Goal: Entertainment & Leisure: Browse casually

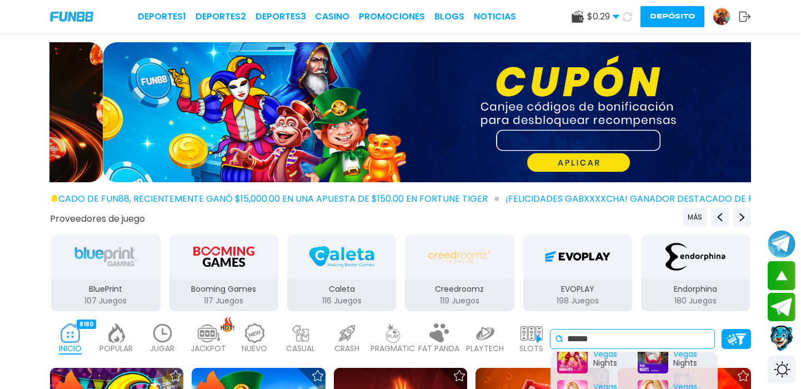
click at [615, 338] on input "*****" at bounding box center [638, 338] width 143 height 13
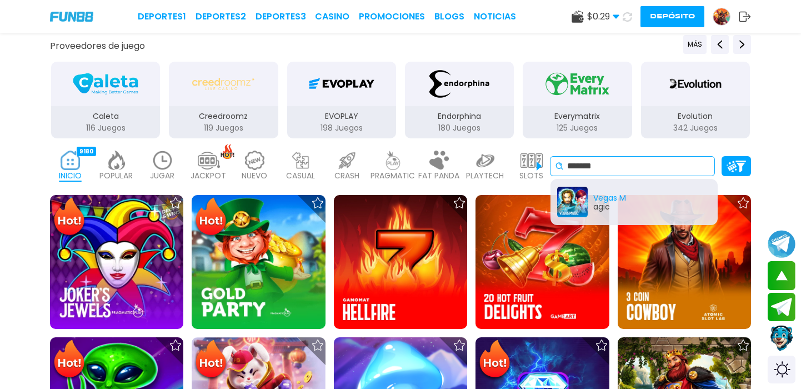
scroll to position [167, 0]
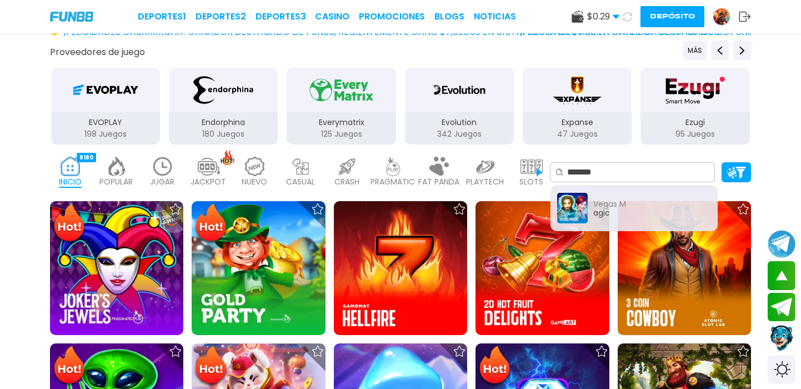
type input "*******"
click at [664, 20] on button "Depósito" at bounding box center [672, 16] width 64 height 21
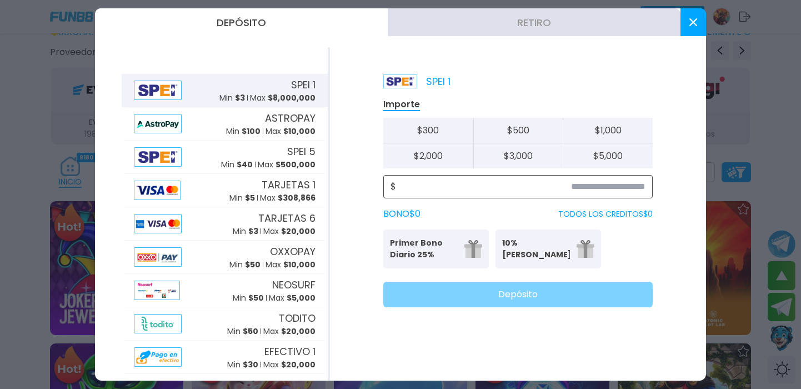
click at [619, 187] on input at bounding box center [520, 186] width 249 height 13
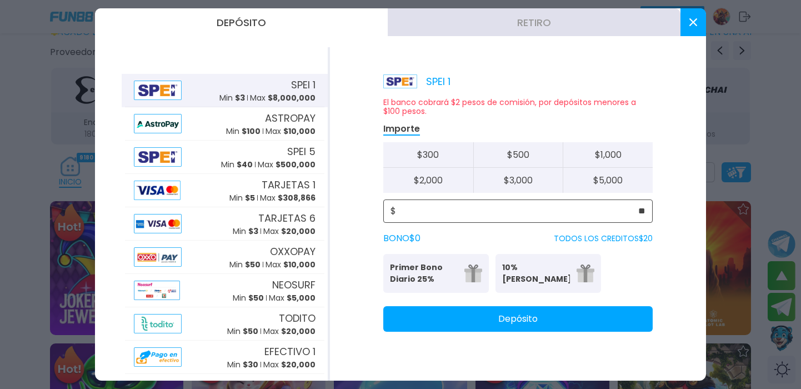
type input "**"
click at [514, 322] on button "Depósito" at bounding box center [517, 319] width 269 height 26
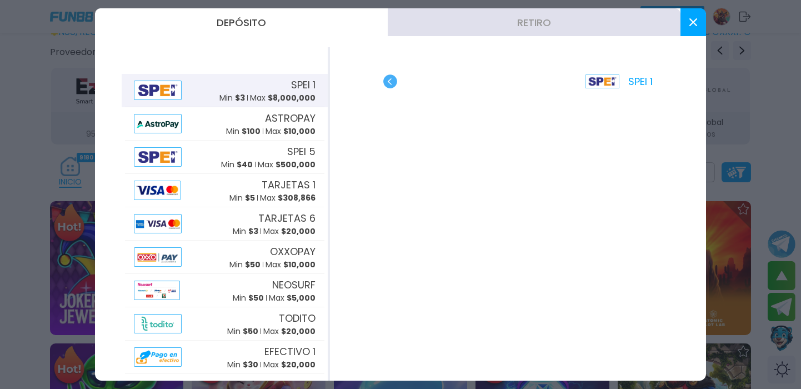
click at [699, 24] on button at bounding box center [693, 22] width 26 height 28
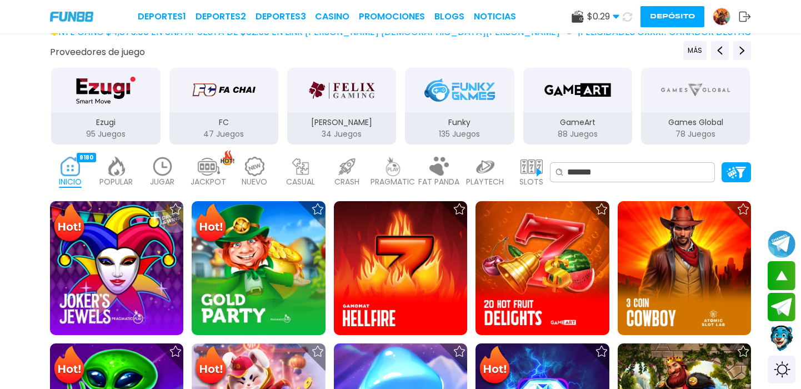
click at [674, 126] on p "Games Global" at bounding box center [695, 123] width 109 height 12
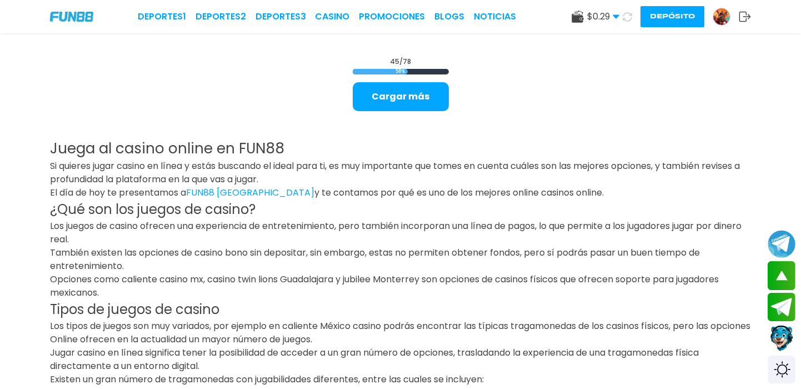
scroll to position [1616, 0]
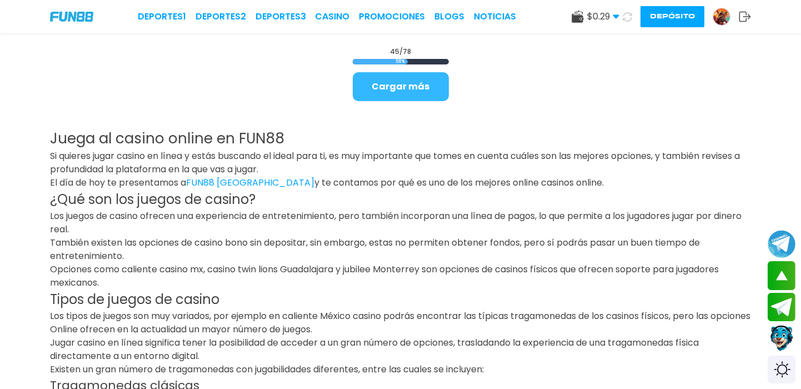
click at [394, 87] on button "Cargar más" at bounding box center [401, 86] width 96 height 29
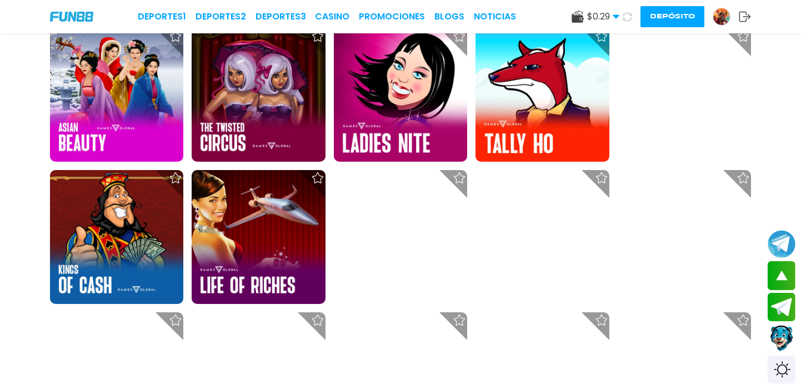
click at [394, 87] on img at bounding box center [400, 94] width 133 height 133
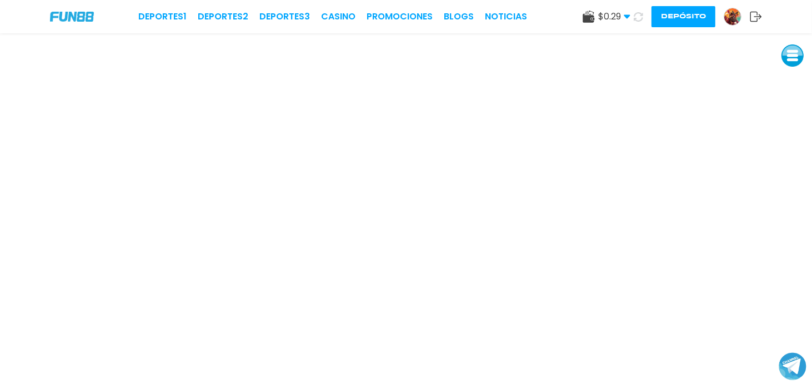
click at [334, 9] on div "Deportes 1 Deportes 2 Deportes 3 CASINO Promociones BLOGS NOTICIAS $ 0.29 Diner…" at bounding box center [406, 16] width 812 height 33
click at [335, 16] on link "CASINO" at bounding box center [338, 16] width 34 height 13
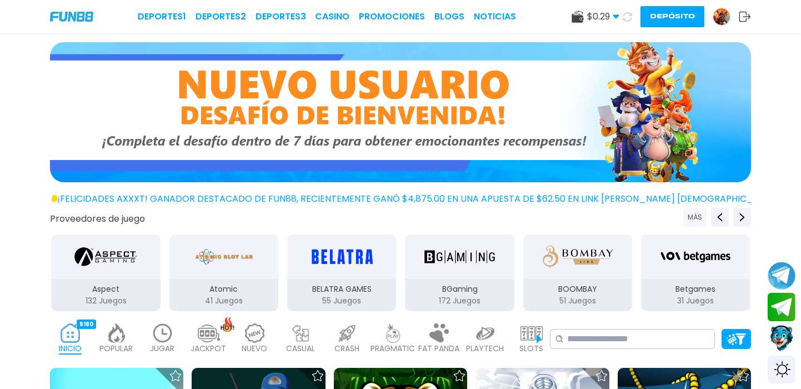
click at [693, 220] on button "MÁS" at bounding box center [694, 217] width 23 height 19
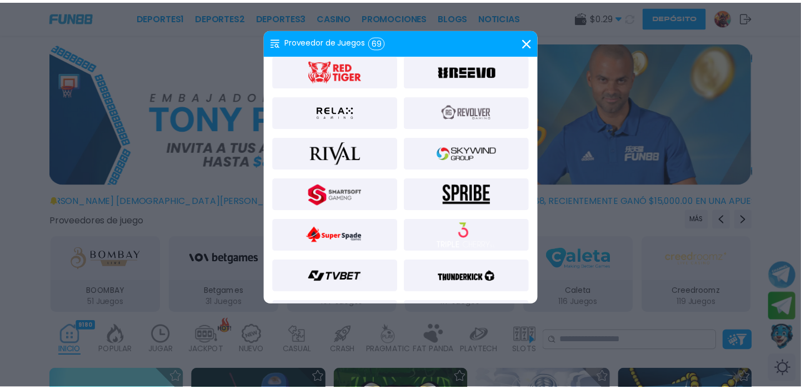
scroll to position [1065, 0]
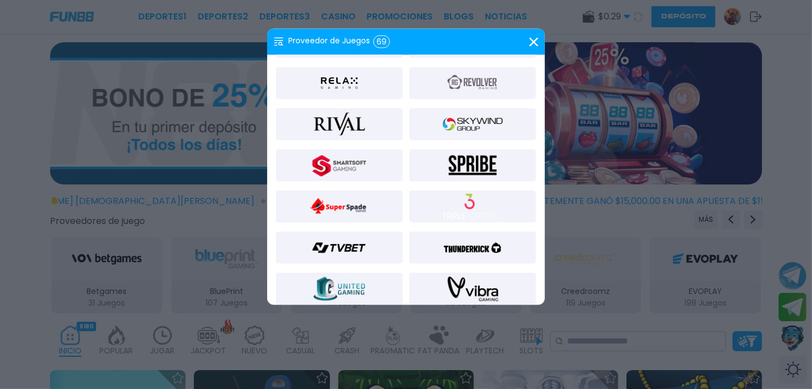
click at [376, 127] on div at bounding box center [339, 124] width 127 height 32
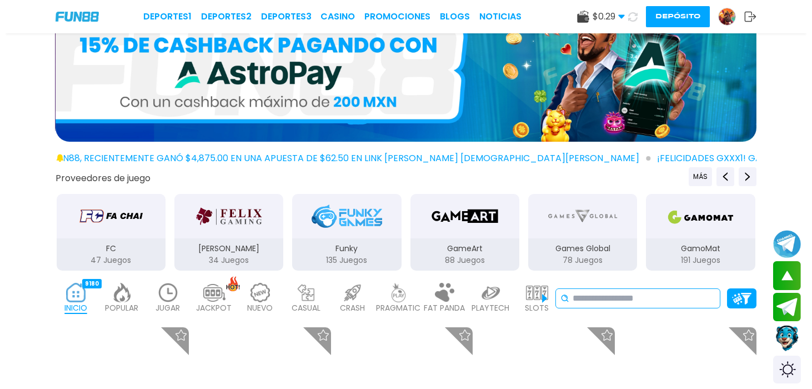
scroll to position [34, 0]
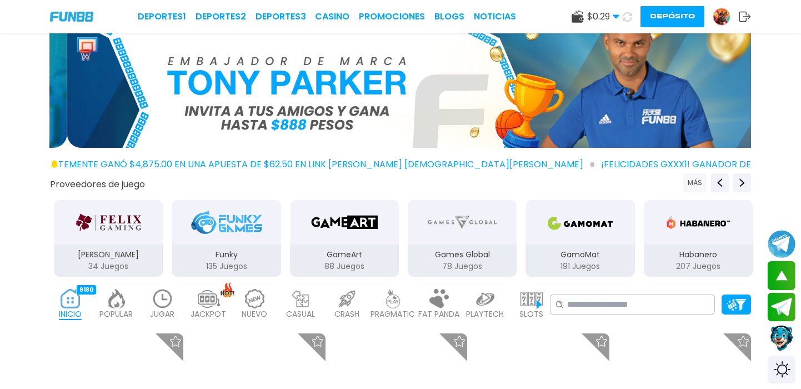
click at [695, 184] on button "MÁS" at bounding box center [694, 182] width 23 height 19
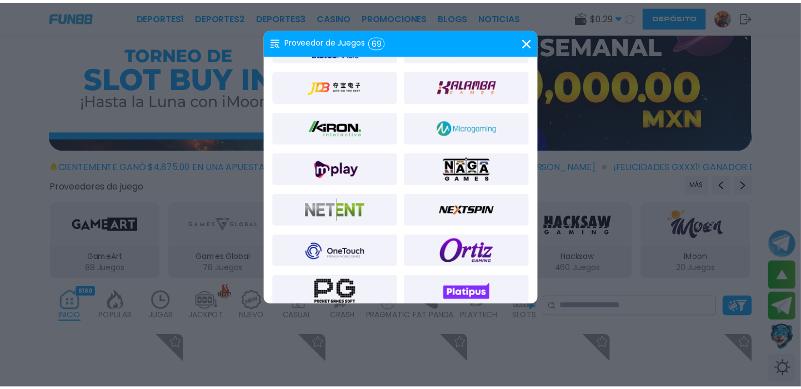
scroll to position [586, 0]
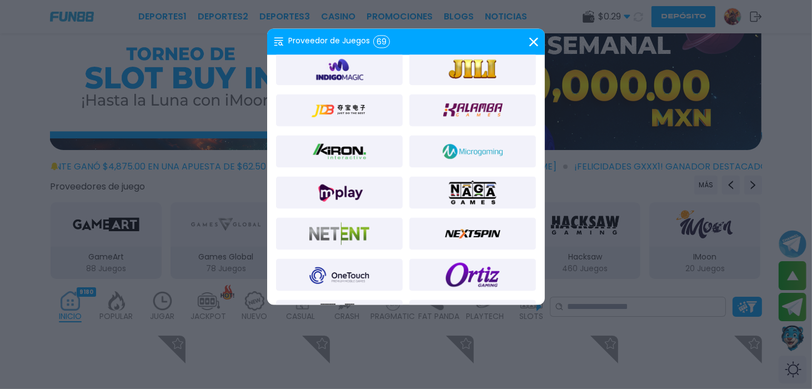
click at [463, 150] on img at bounding box center [473, 151] width 60 height 27
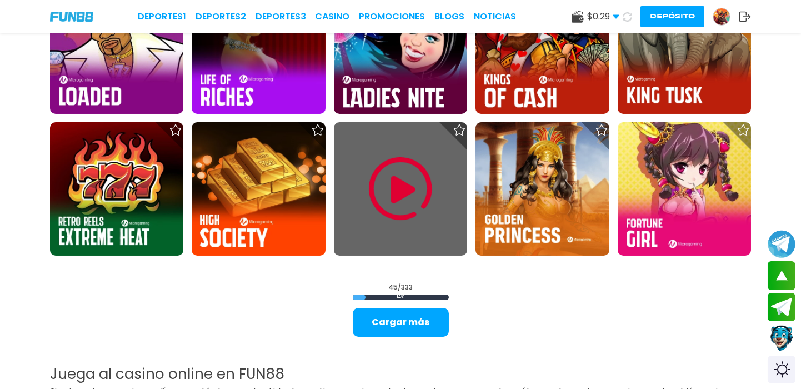
scroll to position [1410, 0]
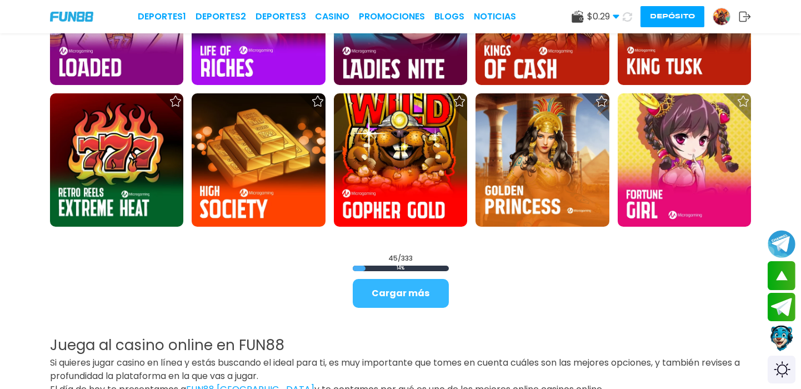
click at [410, 297] on button "Cargar más" at bounding box center [401, 293] width 96 height 29
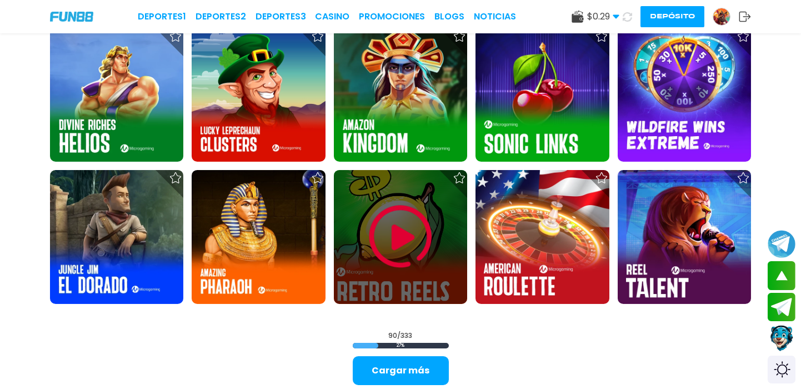
scroll to position [2638, 0]
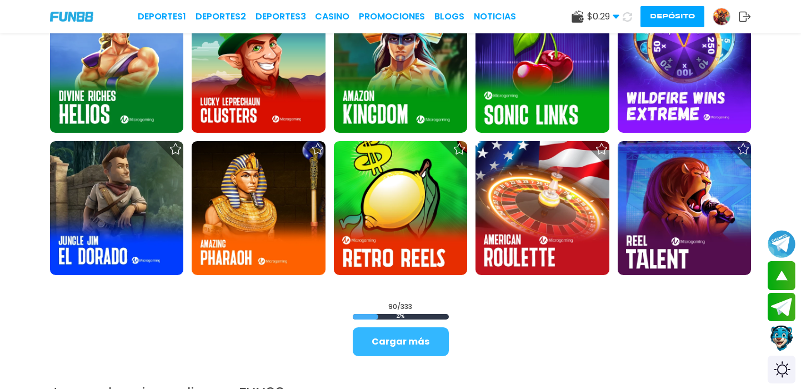
click at [414, 342] on button "Cargar más" at bounding box center [401, 341] width 96 height 29
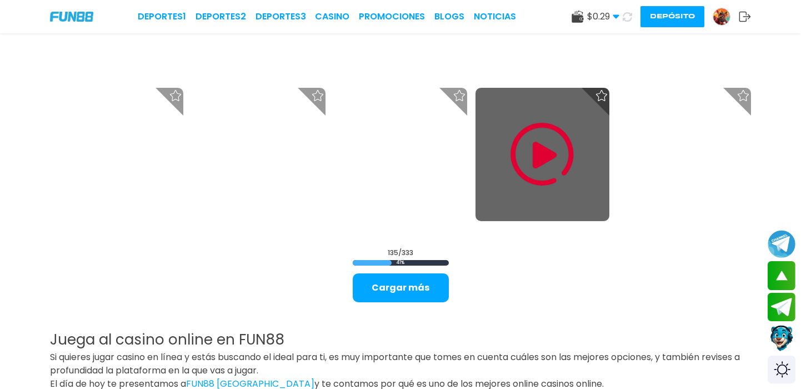
scroll to position [3970, 0]
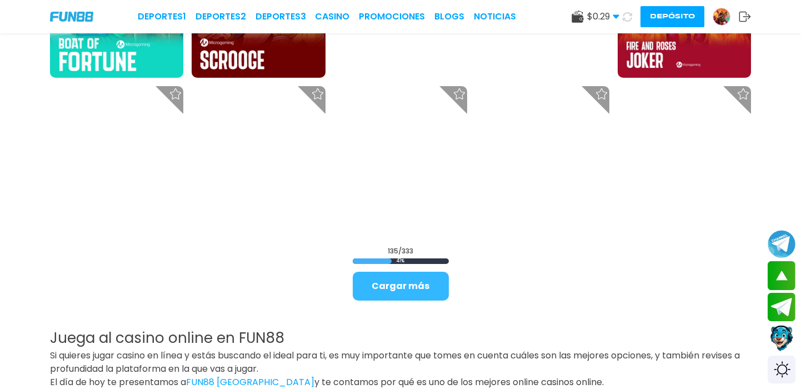
click at [414, 280] on button "Cargar más" at bounding box center [401, 286] width 96 height 29
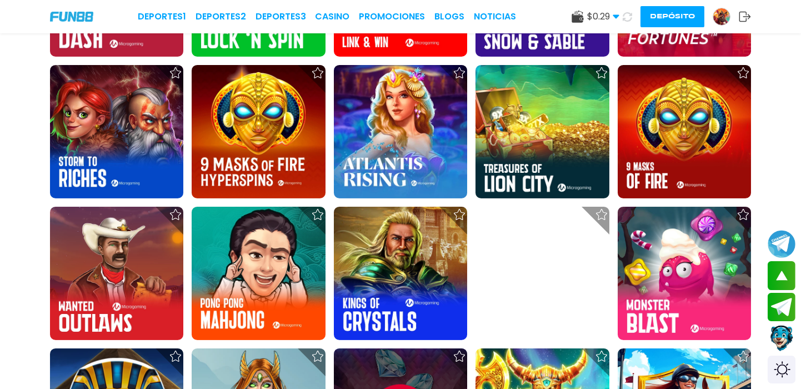
scroll to position [4540, 0]
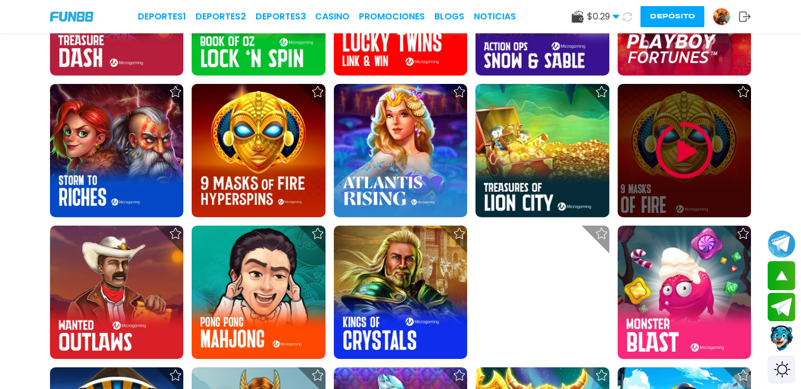
click at [742, 93] on icon at bounding box center [743, 91] width 11 height 11
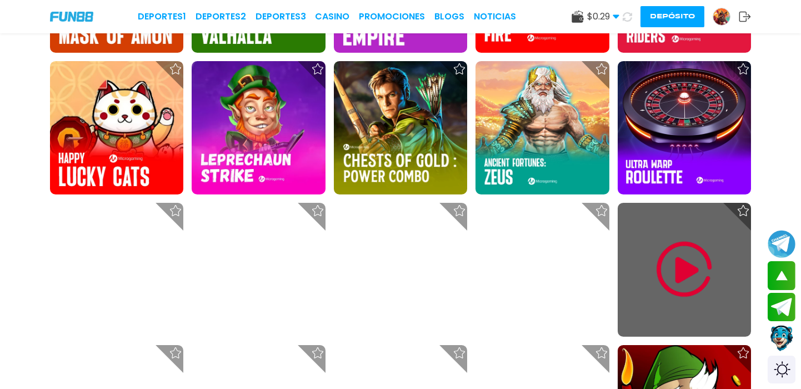
scroll to position [4990, 0]
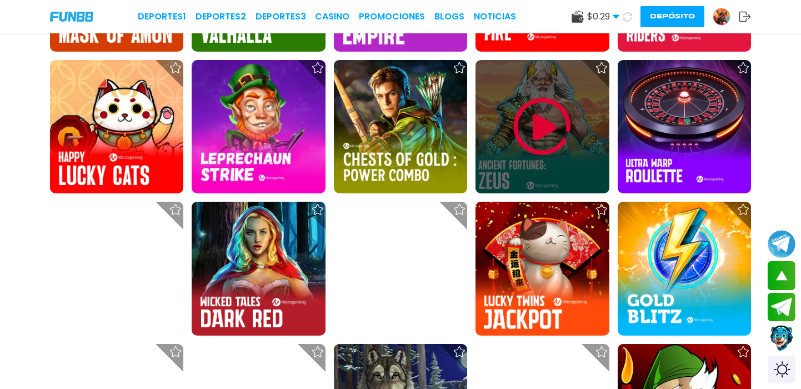
click at [600, 68] on icon at bounding box center [601, 67] width 11 height 11
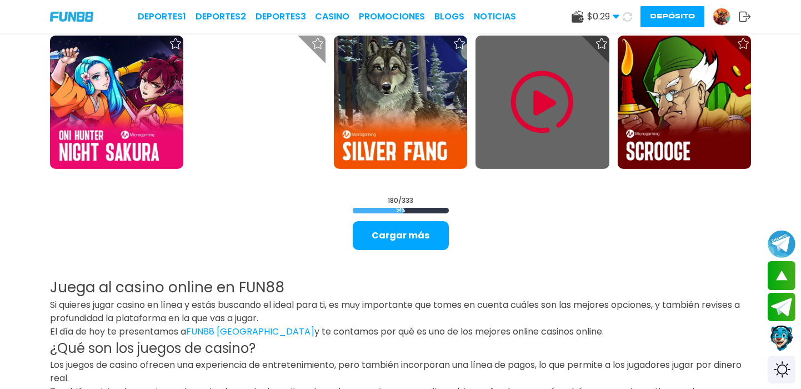
scroll to position [5283, 0]
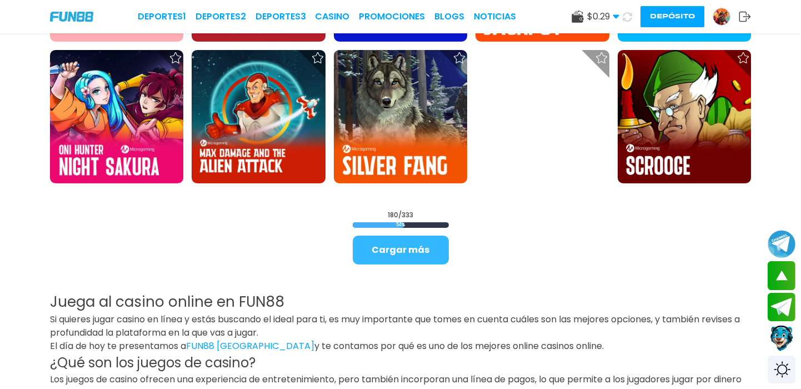
click at [401, 239] on button "Cargar más" at bounding box center [401, 250] width 96 height 29
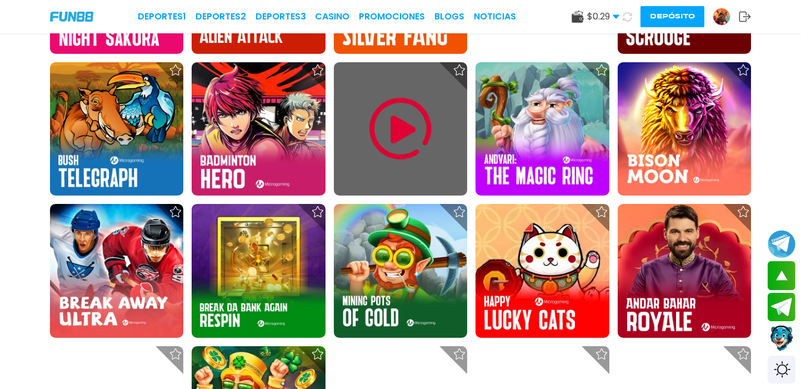
scroll to position [5416, 0]
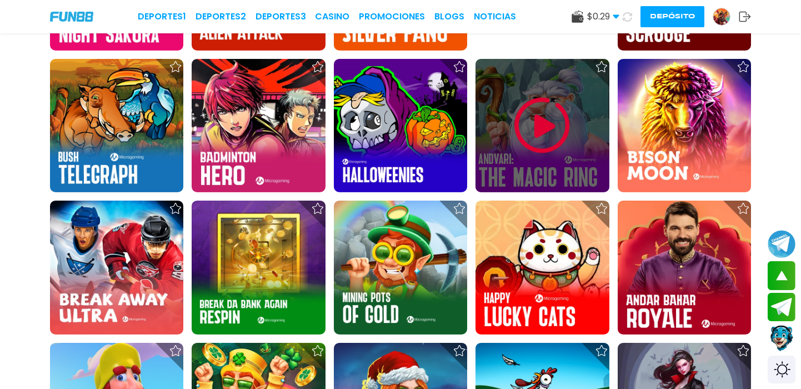
click at [596, 67] on icon at bounding box center [601, 66] width 11 height 11
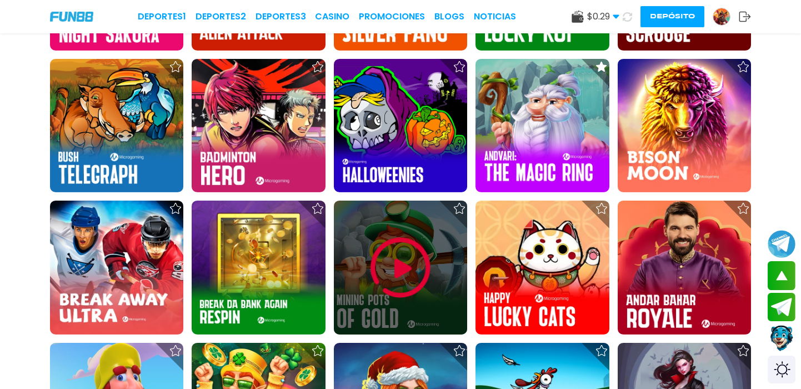
click at [454, 204] on icon at bounding box center [459, 208] width 11 height 11
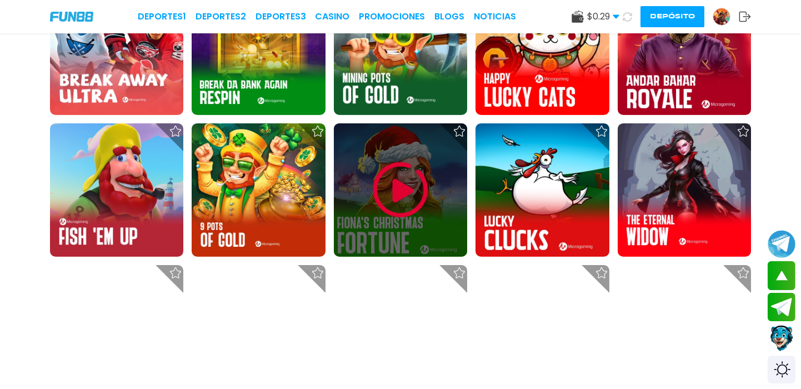
scroll to position [5687, 0]
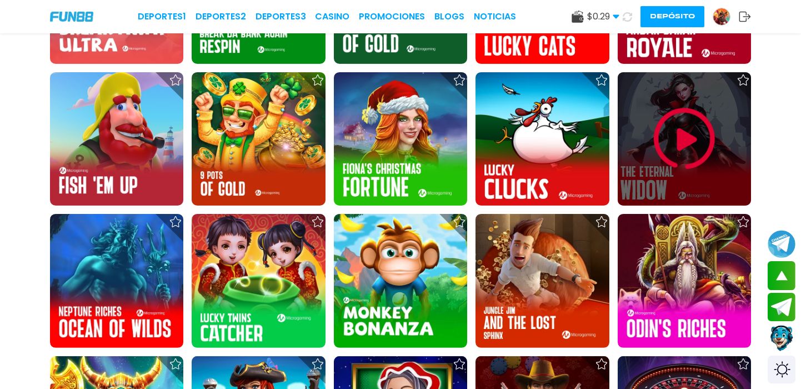
click at [738, 79] on icon at bounding box center [743, 79] width 11 height 11
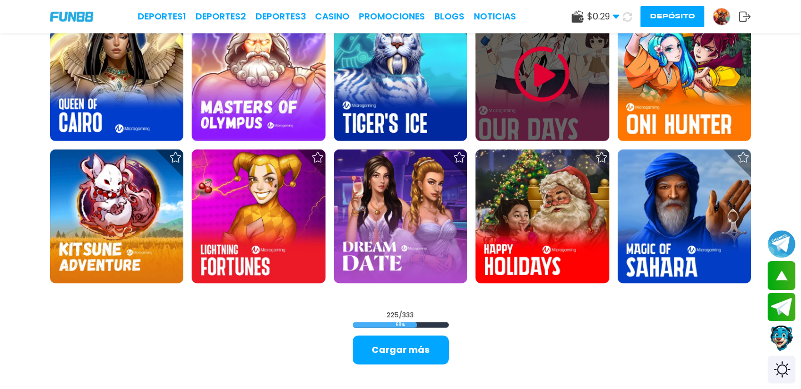
scroll to position [6464, 0]
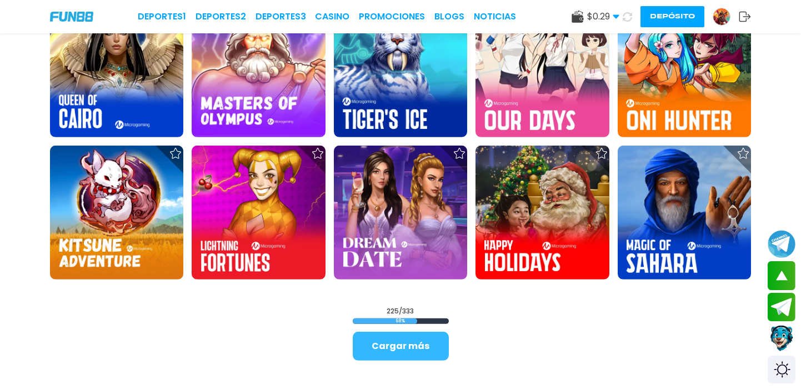
click at [409, 338] on button "Cargar más" at bounding box center [401, 346] width 96 height 29
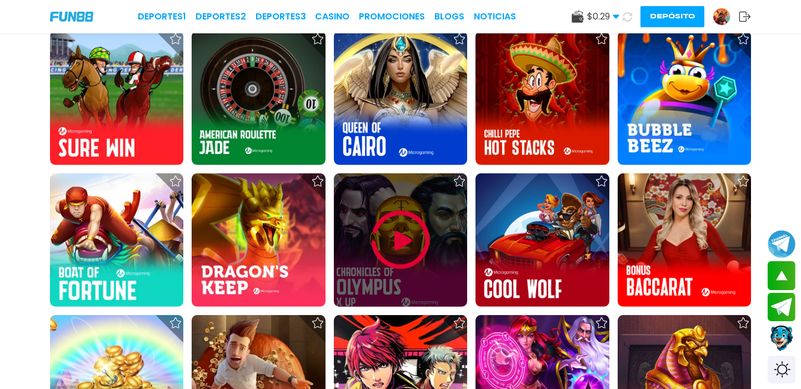
scroll to position [7005, 0]
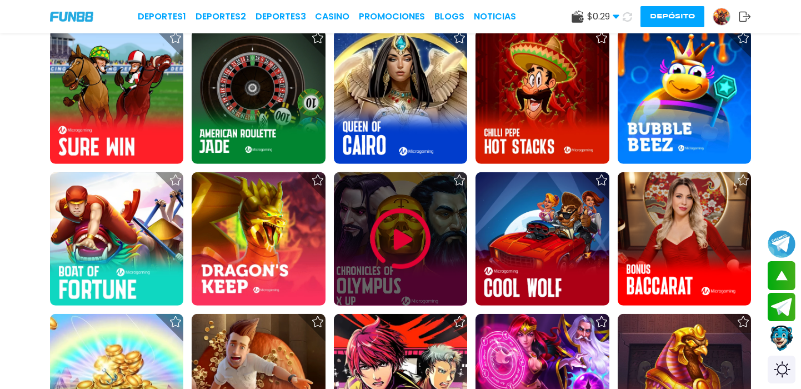
click at [457, 182] on icon at bounding box center [459, 179] width 11 height 11
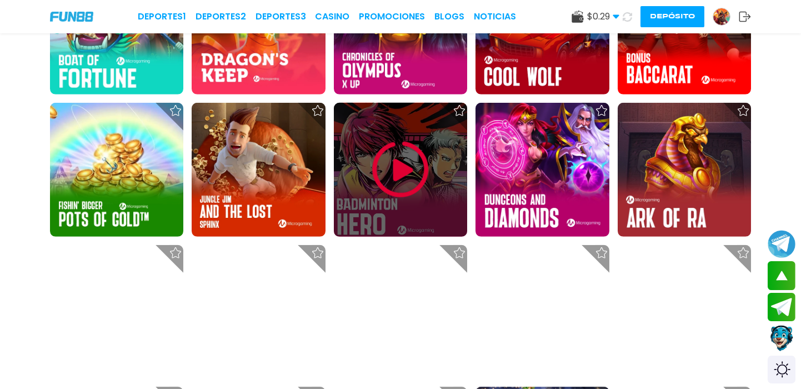
scroll to position [7225, 0]
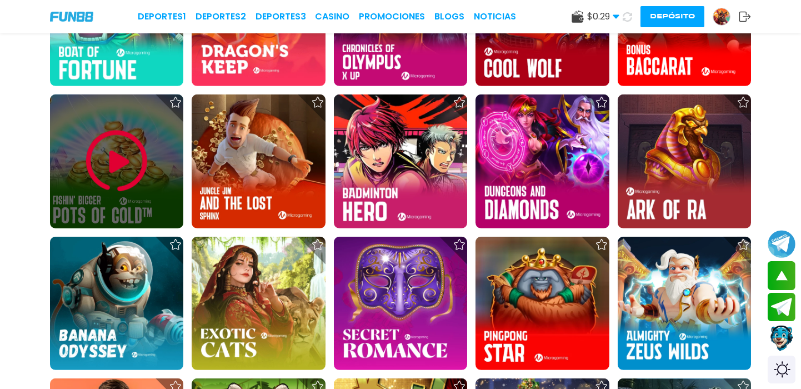
click at [174, 105] on use at bounding box center [175, 102] width 11 height 11
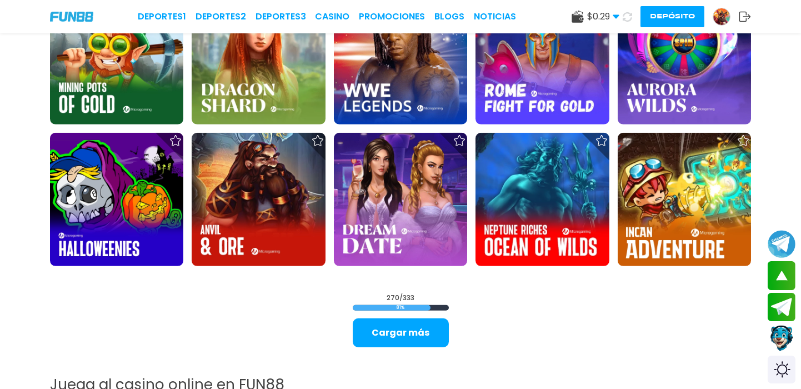
scroll to position [7772, 0]
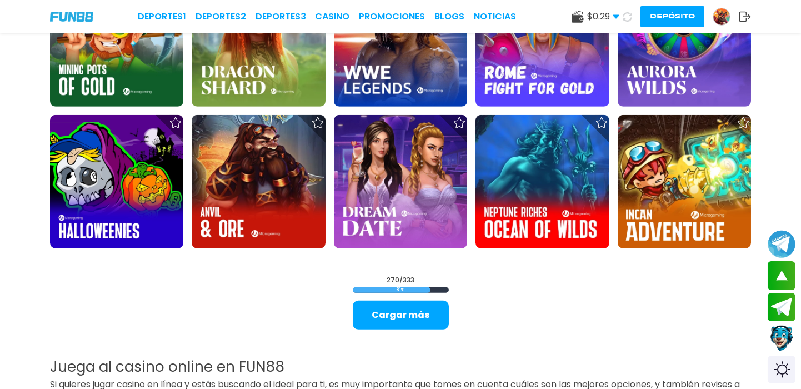
click at [378, 322] on button "Cargar más" at bounding box center [401, 314] width 96 height 29
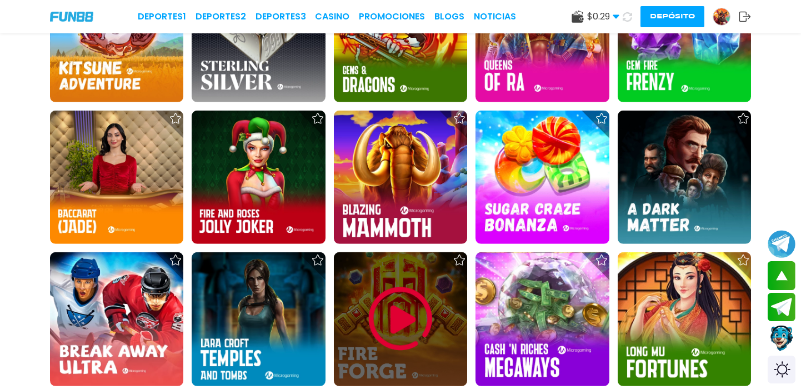
scroll to position [8785, 0]
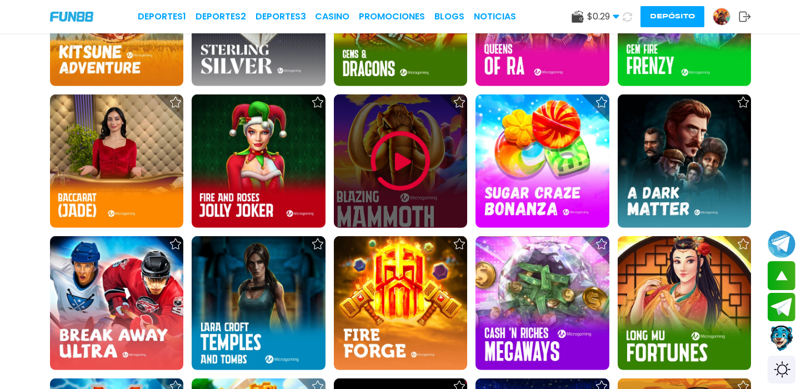
click at [458, 97] on use at bounding box center [459, 102] width 11 height 11
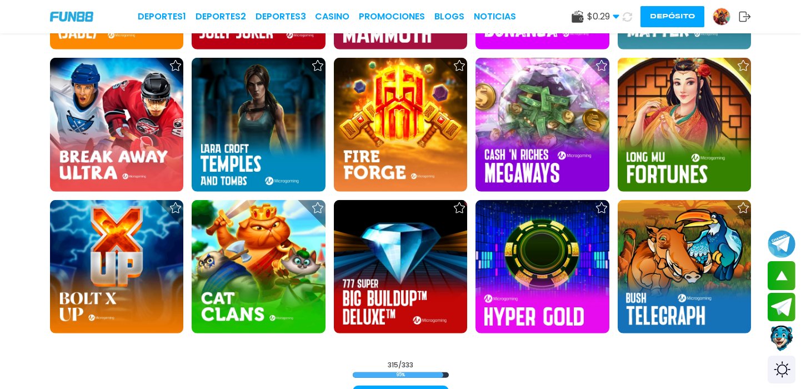
scroll to position [8970, 0]
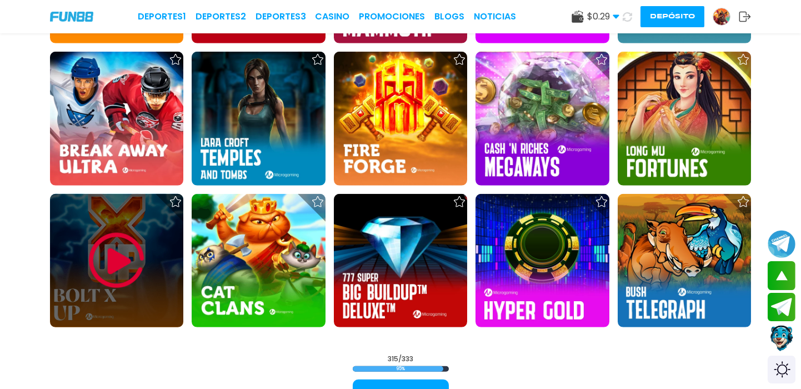
click at [176, 203] on icon at bounding box center [175, 201] width 11 height 11
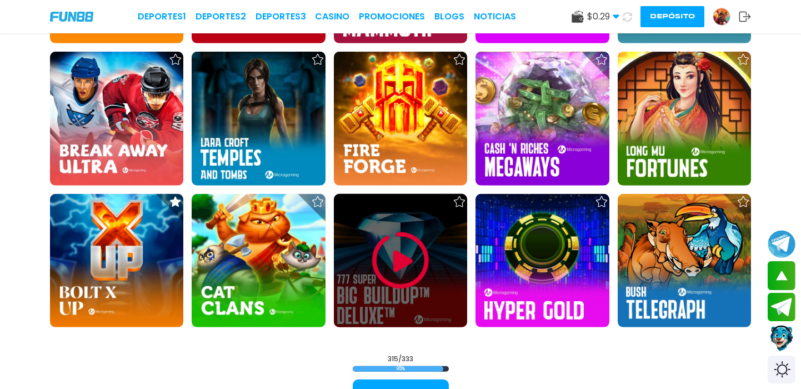
click at [457, 198] on use at bounding box center [459, 201] width 11 height 11
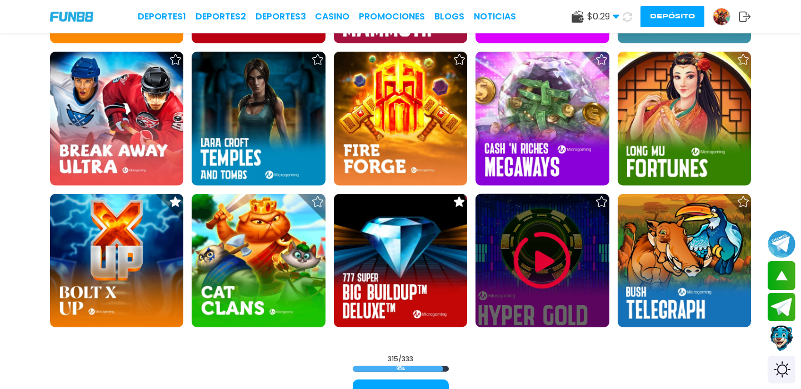
click at [602, 198] on icon at bounding box center [601, 201] width 11 height 11
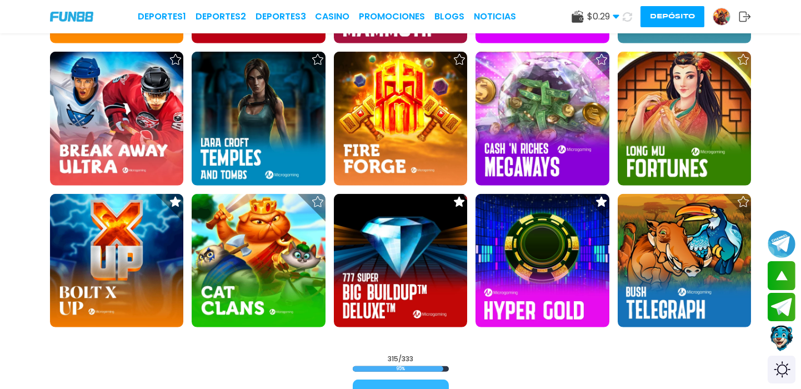
click at [407, 383] on button "Cargar más" at bounding box center [401, 393] width 96 height 29
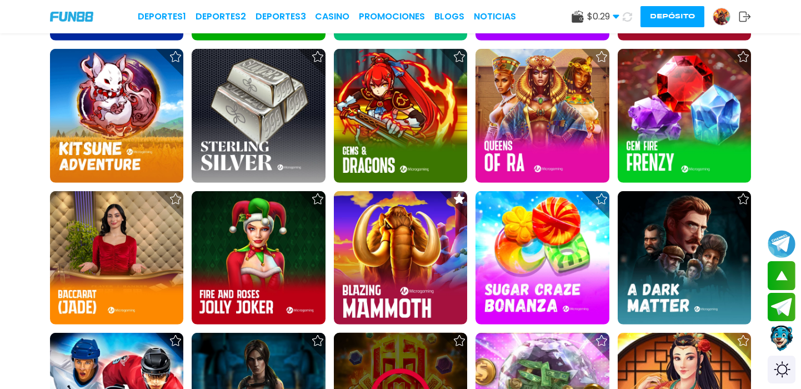
scroll to position [8660, 0]
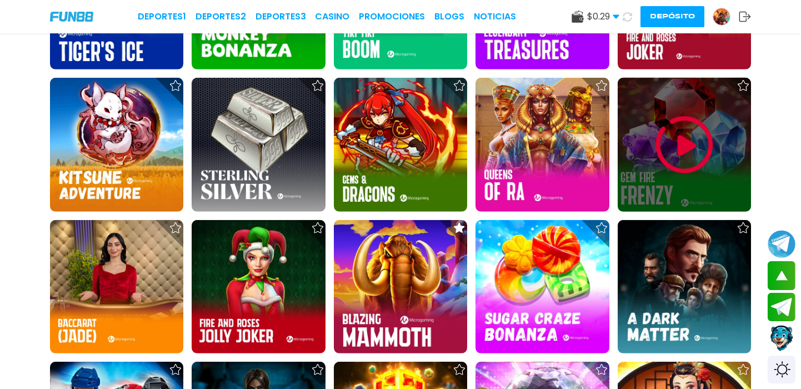
click at [743, 84] on icon at bounding box center [743, 85] width 11 height 11
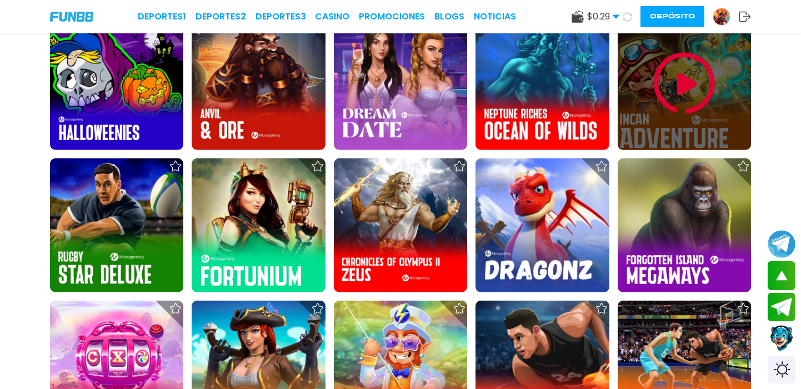
scroll to position [7841, 0]
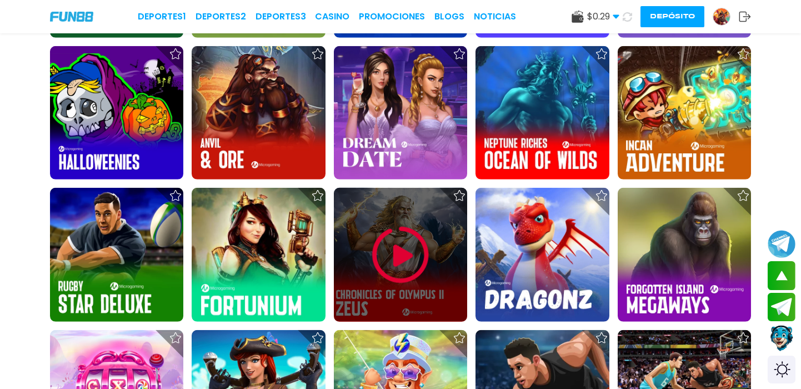
click at [458, 188] on div at bounding box center [459, 196] width 28 height 28
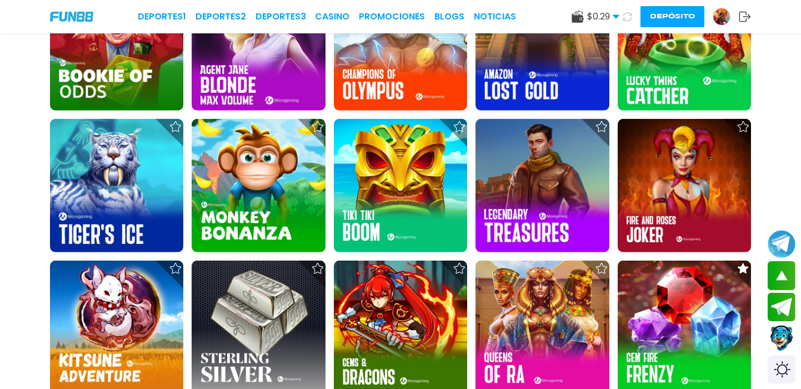
scroll to position [8601, 0]
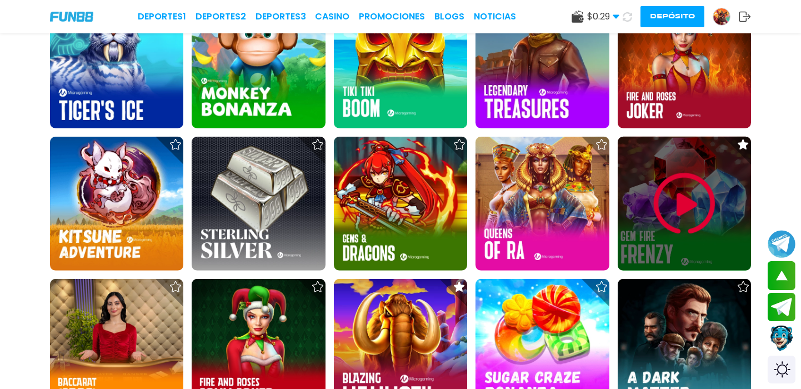
click at [699, 171] on img at bounding box center [684, 204] width 67 height 67
